Goal: Transaction & Acquisition: Purchase product/service

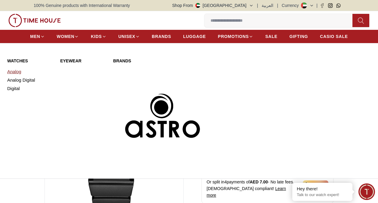
click at [16, 70] on link "Analog" at bounding box center [30, 71] width 46 height 8
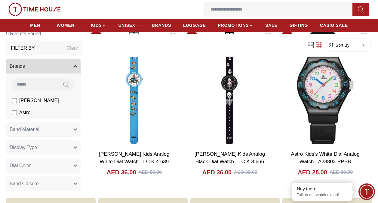
scroll to position [391, 0]
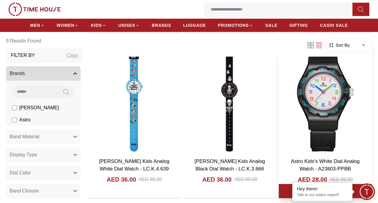
click at [332, 99] on img at bounding box center [325, 95] width 93 height 118
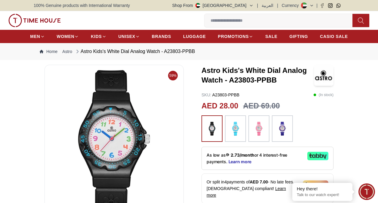
click at [219, 123] on img at bounding box center [212, 128] width 15 height 20
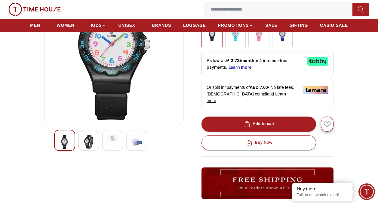
scroll to position [151, 0]
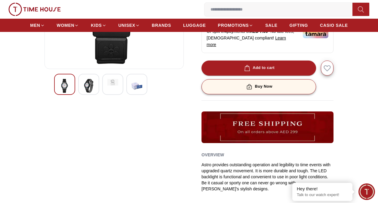
click at [279, 81] on button "Buy Now" at bounding box center [259, 86] width 115 height 15
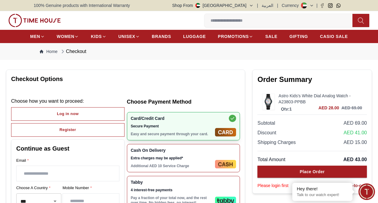
click at [284, 94] on link "Astro Kids's White Dial Analog Watch - A23803-PPBB" at bounding box center [321, 99] width 84 height 12
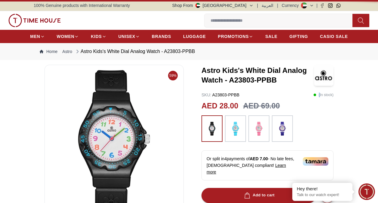
click at [284, 94] on div "SKU : A23803-PPBB ( In stock )" at bounding box center [268, 95] width 132 height 6
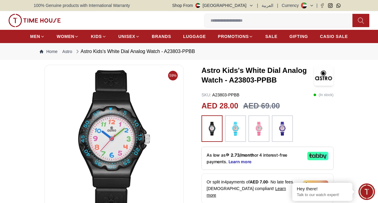
click at [211, 65] on div "Astro Kids's White Dial Analog Watch - A23803-PPBB" at bounding box center [268, 75] width 132 height 21
copy h3 "Astro"
